Goal: Information Seeking & Learning: Find specific fact

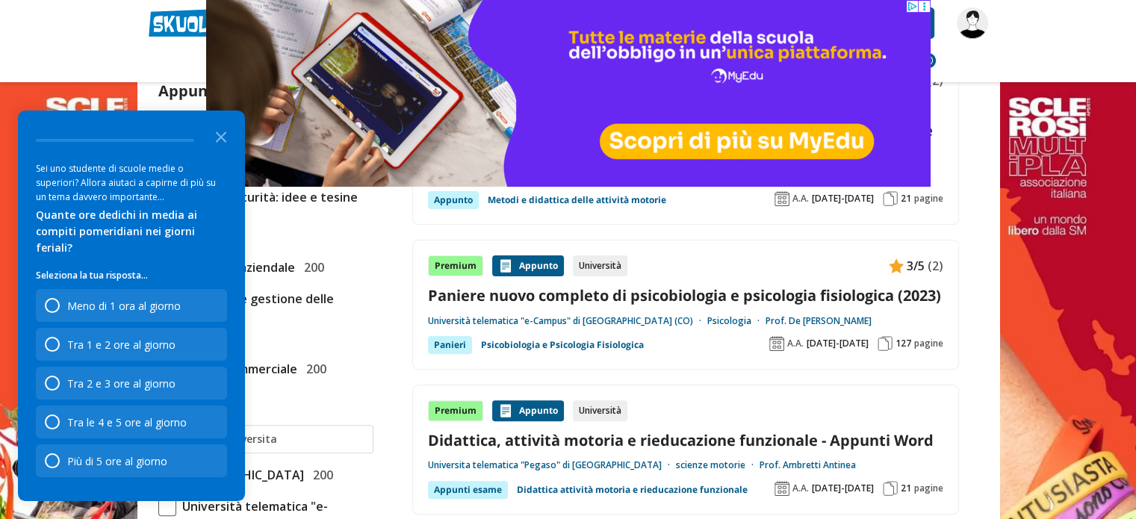
scroll to position [523, 0]
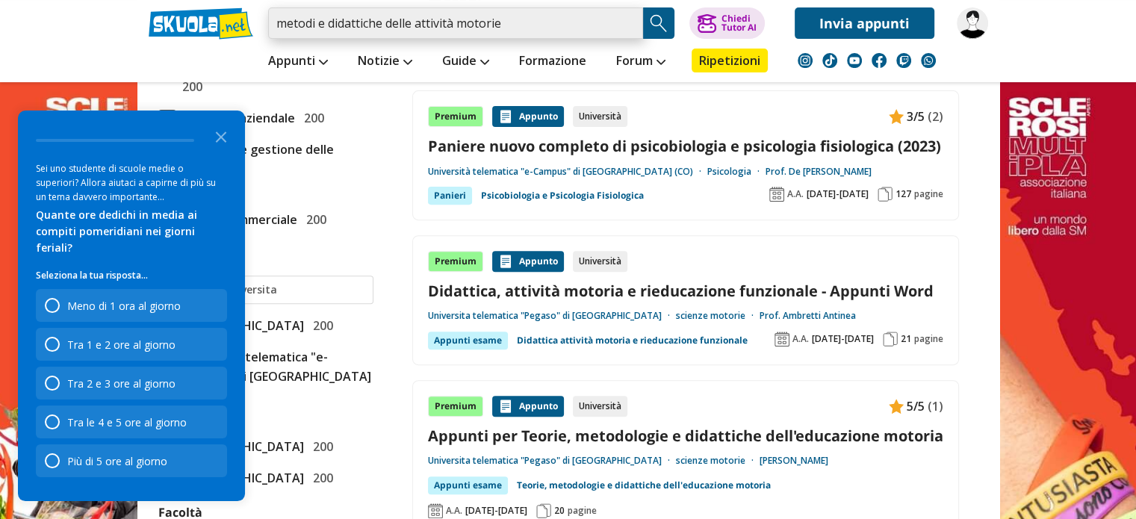
click at [512, 22] on input "metodi e didattiche delle attività motorie" at bounding box center [455, 22] width 375 height 31
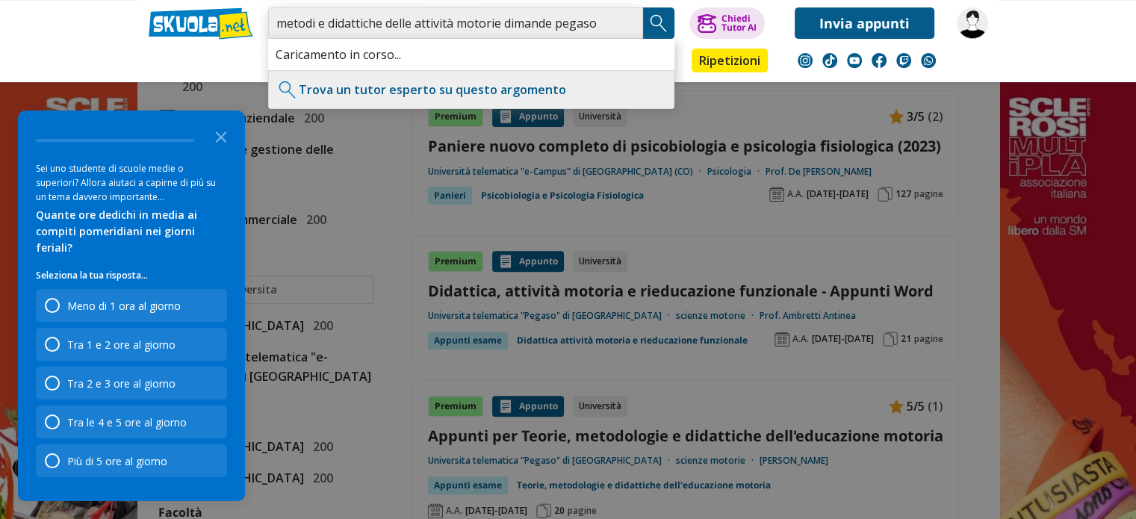
type input "metodi e didattiche delle attività motorie dimande pegaso"
